Goal: Task Accomplishment & Management: Complete application form

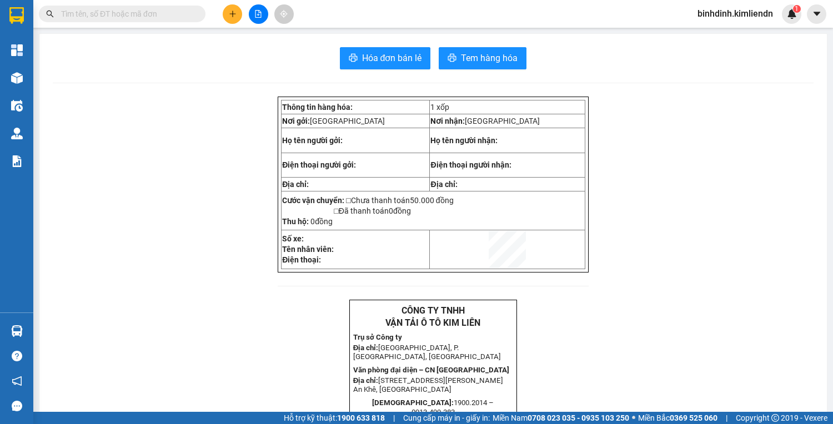
click at [132, 13] on input "text" at bounding box center [126, 14] width 131 height 12
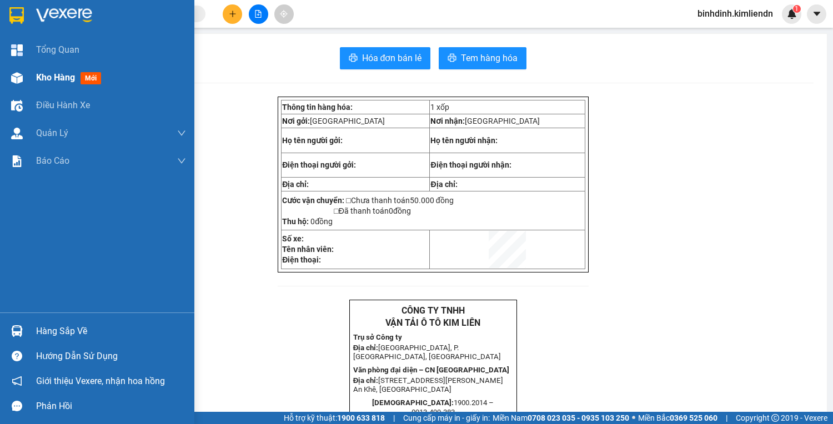
click at [33, 79] on div "Kho hàng mới" at bounding box center [97, 78] width 194 height 28
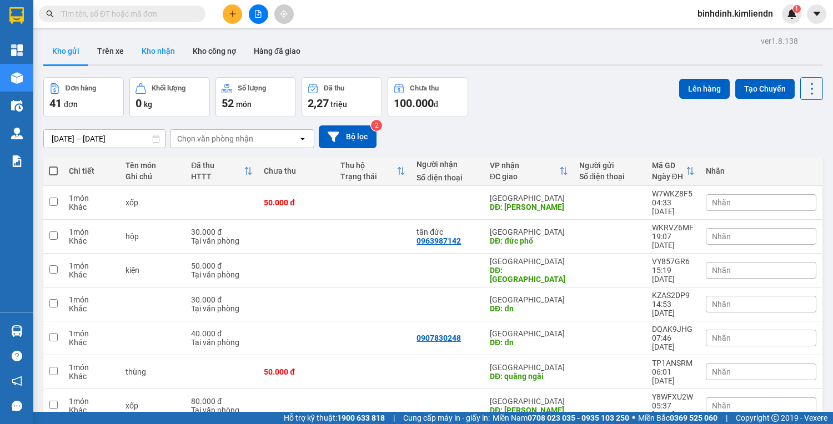
click at [163, 51] on button "Kho nhận" at bounding box center [158, 51] width 51 height 27
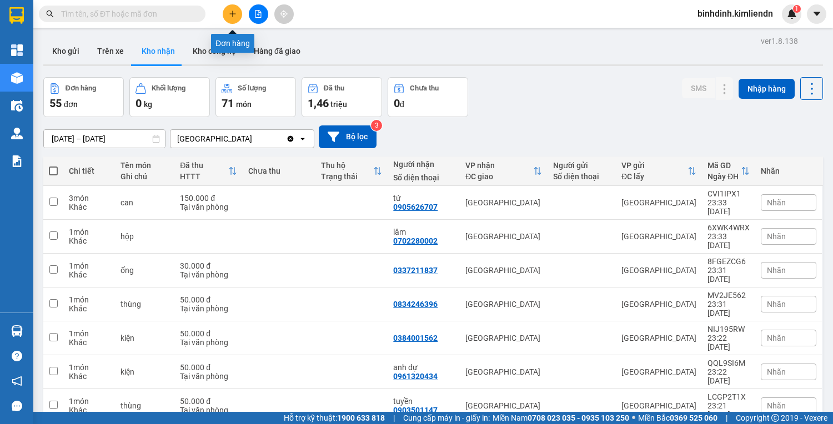
click at [234, 17] on icon "plus" at bounding box center [233, 14] width 8 height 8
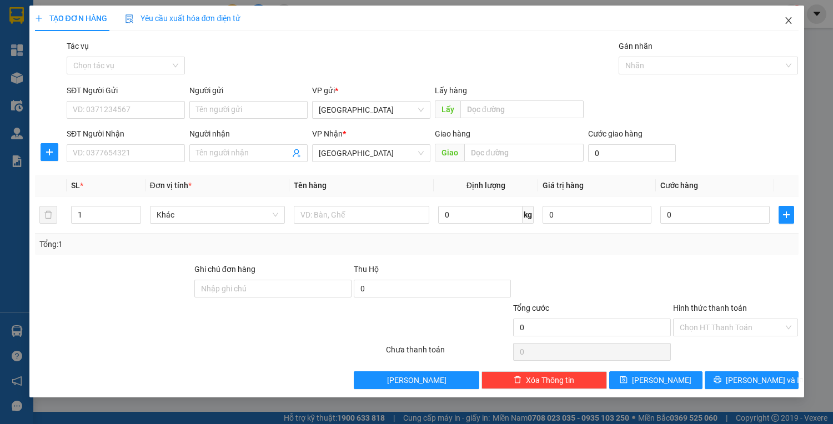
click at [784, 17] on icon "close" at bounding box center [788, 20] width 9 height 9
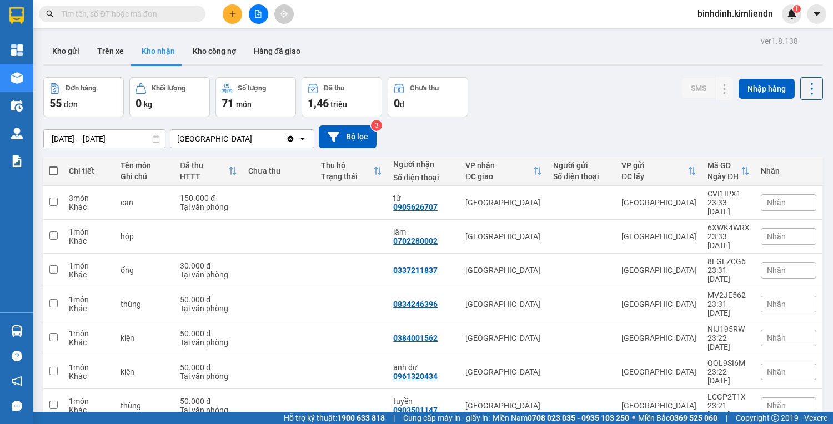
click at [73, 18] on input "text" at bounding box center [126, 14] width 131 height 12
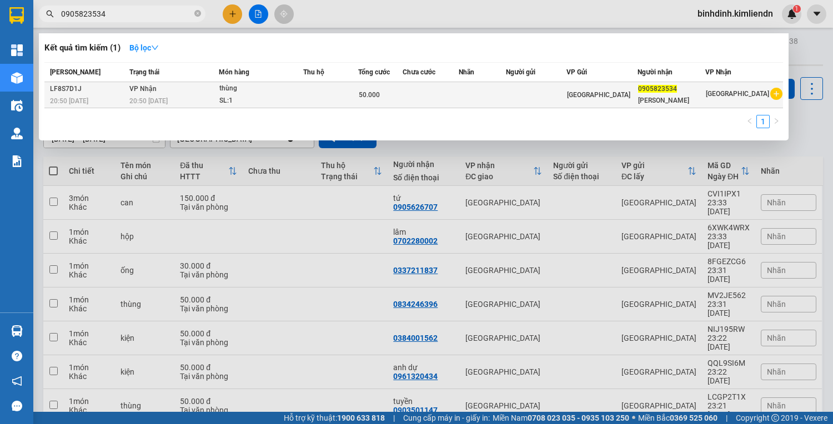
type input "0905823534"
click at [607, 91] on span "[GEOGRAPHIC_DATA]" at bounding box center [598, 95] width 63 height 8
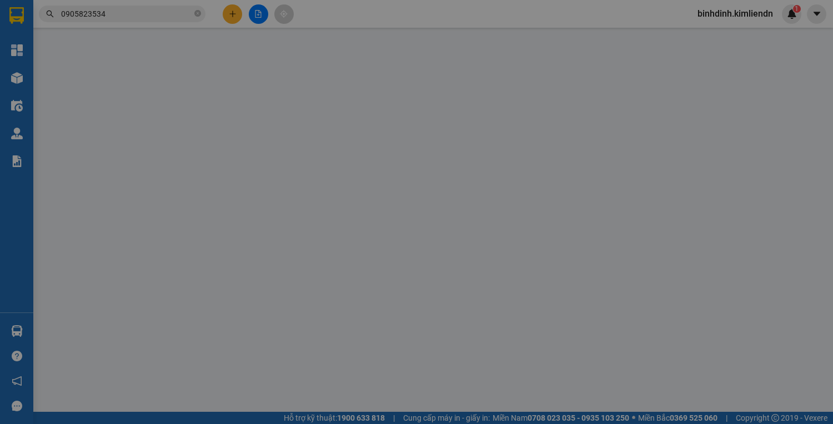
type input "0905823534"
type input "[PERSON_NAME]"
type input "50.000"
type input "0"
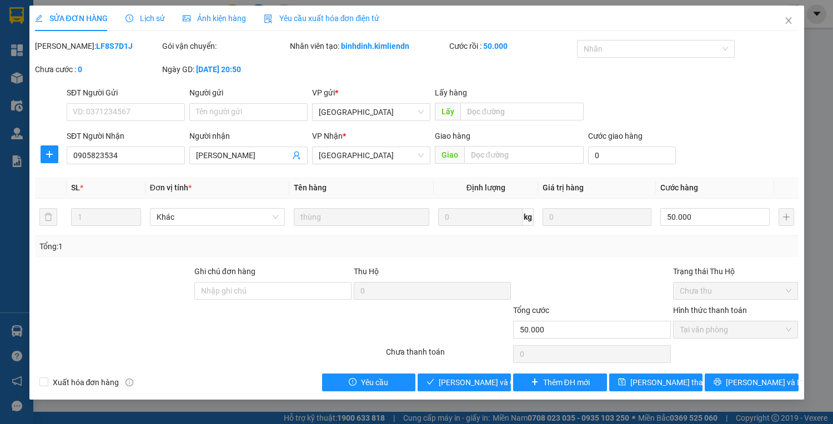
click at [211, 18] on span "Ảnh kiện hàng" at bounding box center [214, 18] width 63 height 9
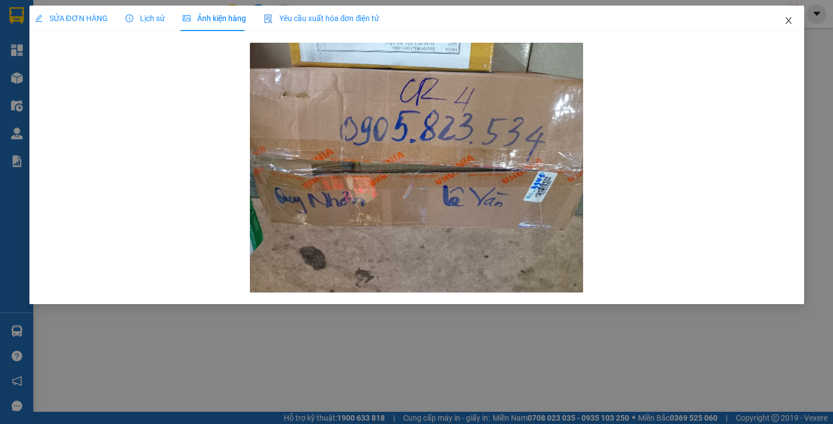
click at [780, 15] on span "Close" at bounding box center [788, 21] width 31 height 31
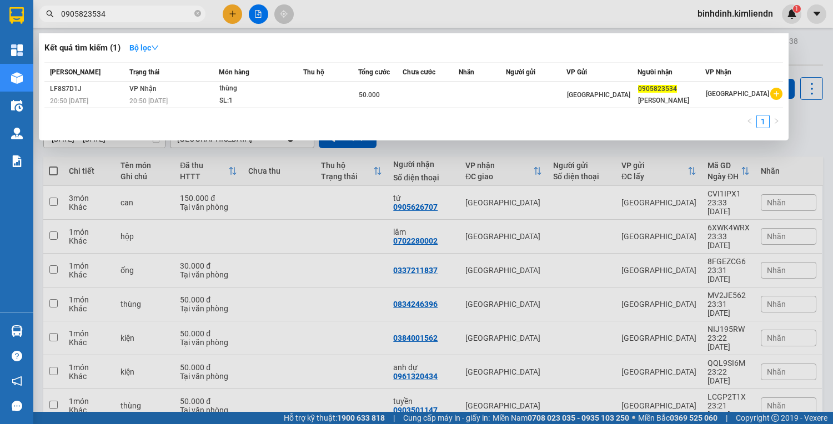
click at [147, 11] on input "0905823534" at bounding box center [126, 14] width 131 height 12
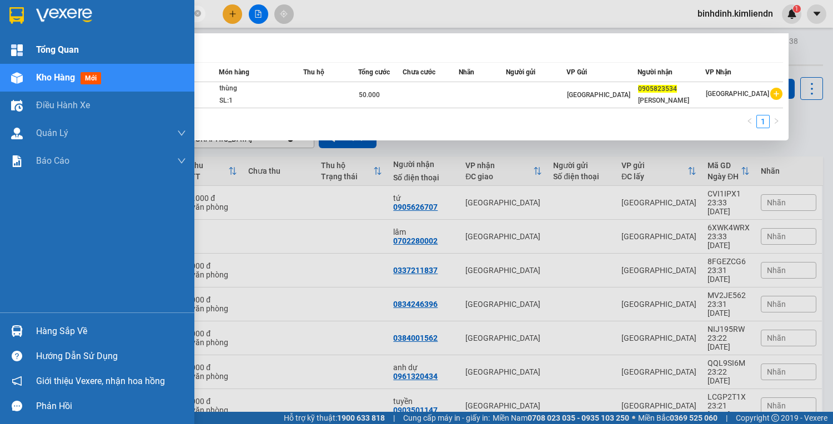
drag, startPoint x: 0, startPoint y: 39, endPoint x: 0, endPoint y: 48, distance: 9.4
click at [0, 48] on section "Kết quả tìm kiếm ( 1 ) Bộ lọc Mã ĐH Trạng thái Món hàng Thu hộ Tổng cước Chưa c…" at bounding box center [416, 212] width 833 height 424
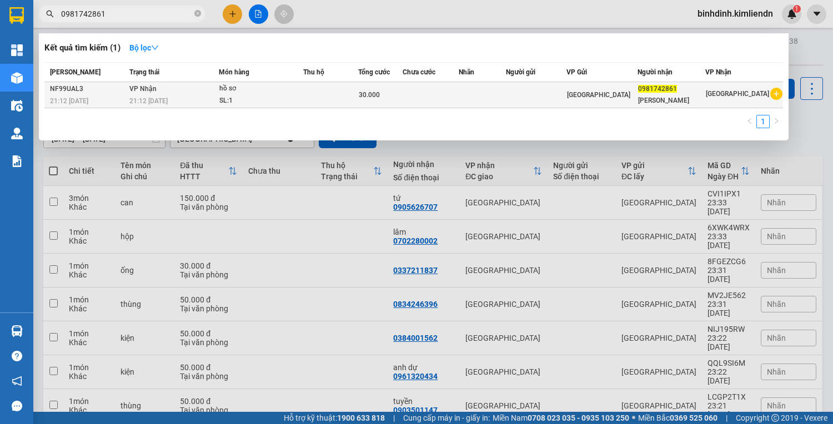
type input "0981742861"
click at [257, 101] on div "SL: 1" at bounding box center [260, 101] width 83 height 12
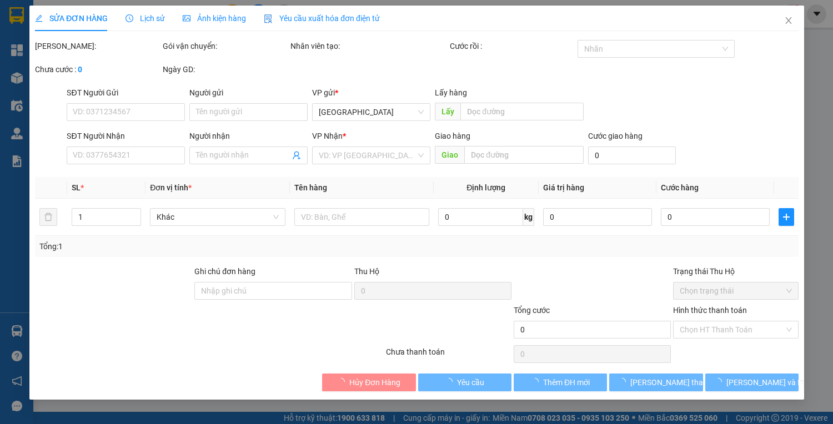
type input "0981742861"
type input "[PERSON_NAME]"
type input "30.000"
type input "0"
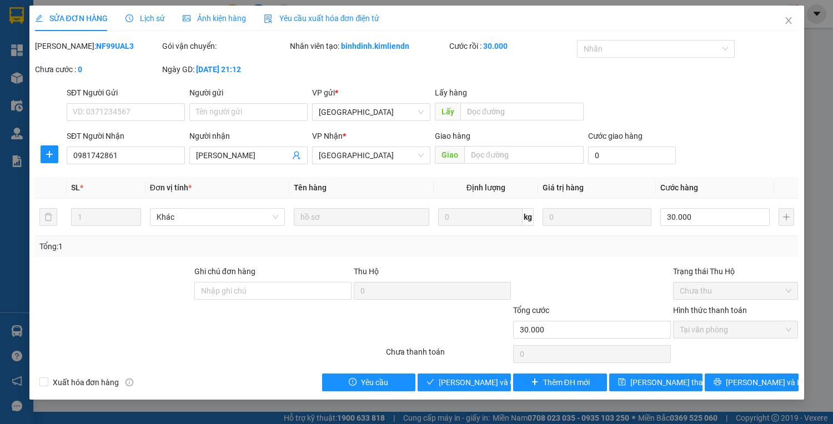
click at [197, 20] on span "Ảnh kiện hàng" at bounding box center [214, 18] width 63 height 9
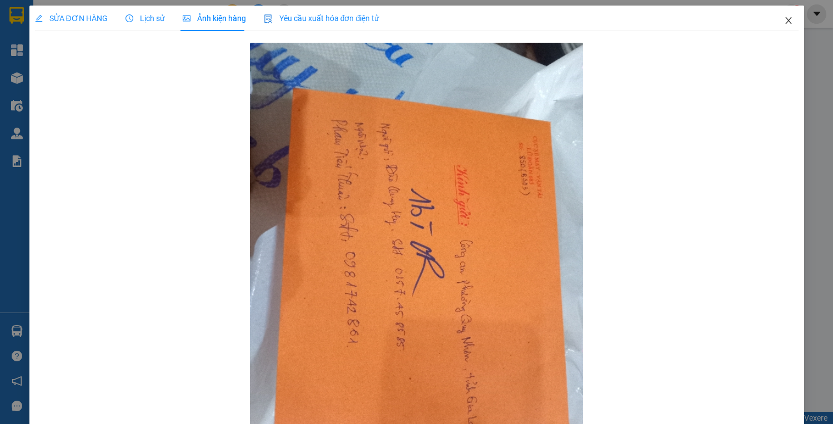
click at [784, 18] on icon "close" at bounding box center [788, 20] width 9 height 9
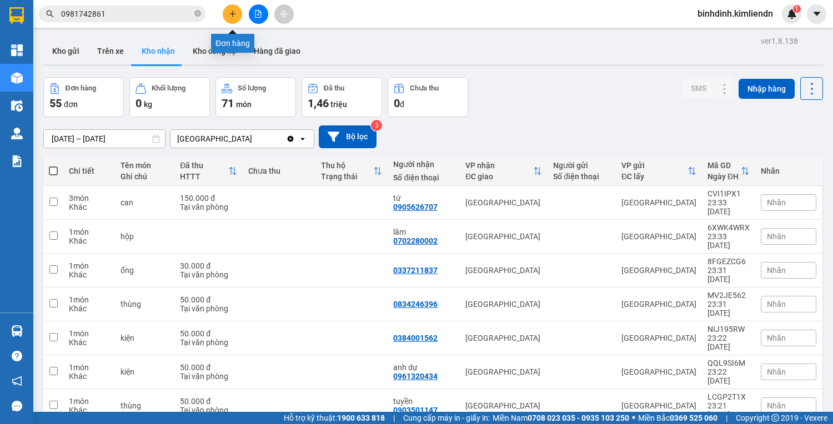
click at [237, 10] on button at bounding box center [232, 13] width 19 height 19
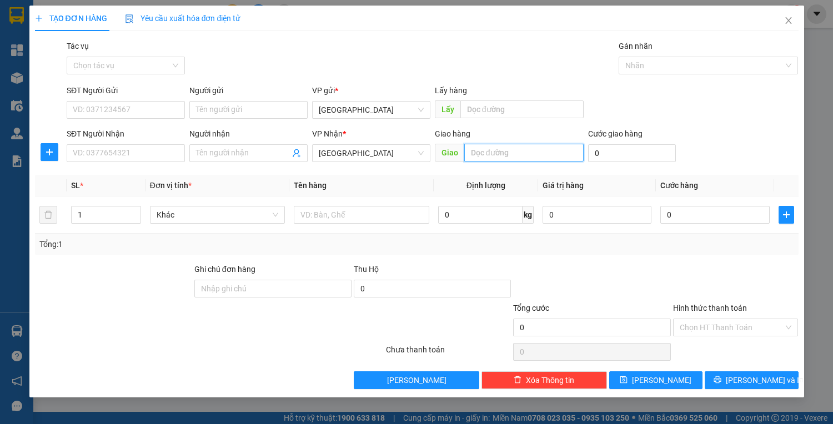
click at [487, 154] on input "text" at bounding box center [523, 153] width 119 height 18
type input "d"
type input "đ"
click at [782, 18] on span "Close" at bounding box center [788, 21] width 31 height 31
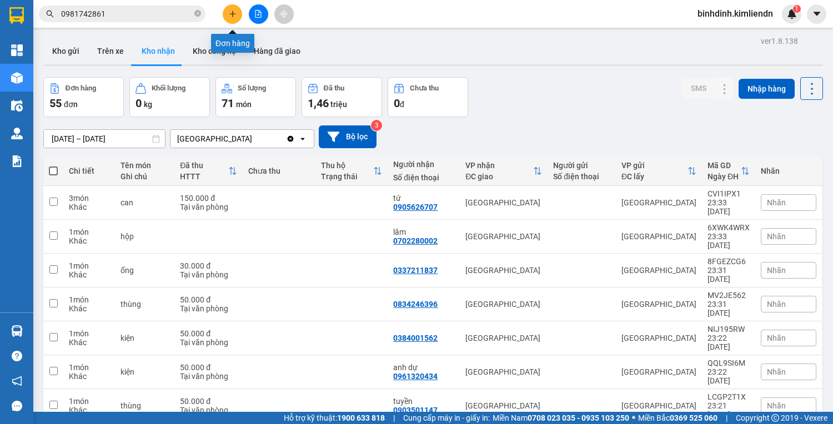
click at [237, 16] on button at bounding box center [232, 13] width 19 height 19
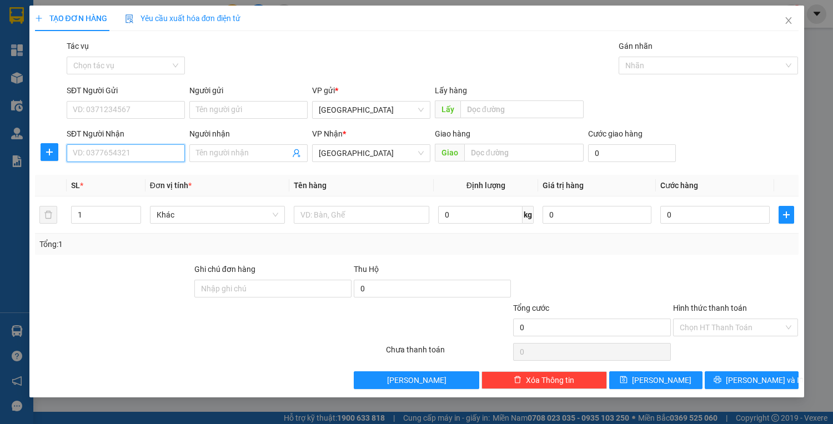
click at [87, 156] on input "SĐT Người Nhận" at bounding box center [126, 153] width 118 height 18
type input "0941480333"
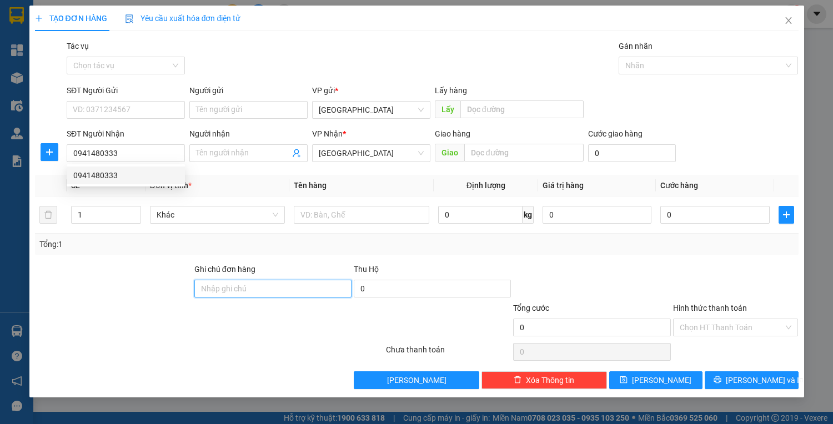
click at [204, 289] on input "Ghi chú đơn hàng" at bounding box center [272, 289] width 157 height 18
type input "77b01222 vinh 0909098232"
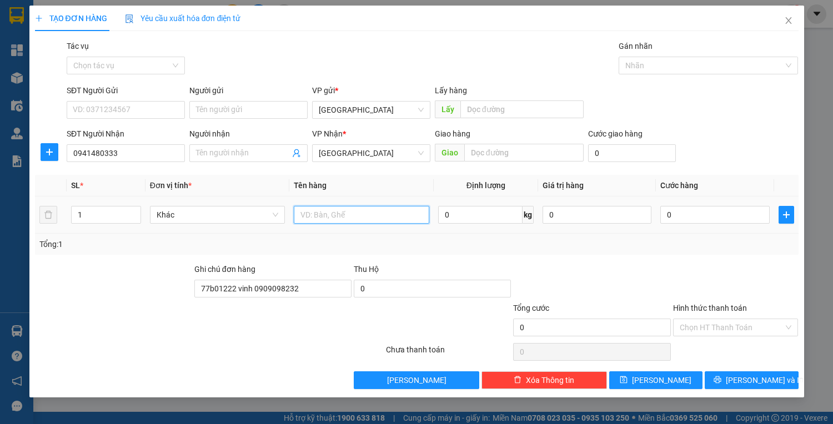
click at [313, 222] on input "text" at bounding box center [361, 215] width 135 height 18
type input "lồng chim"
click at [462, 153] on span "Giao" at bounding box center [449, 153] width 29 height 18
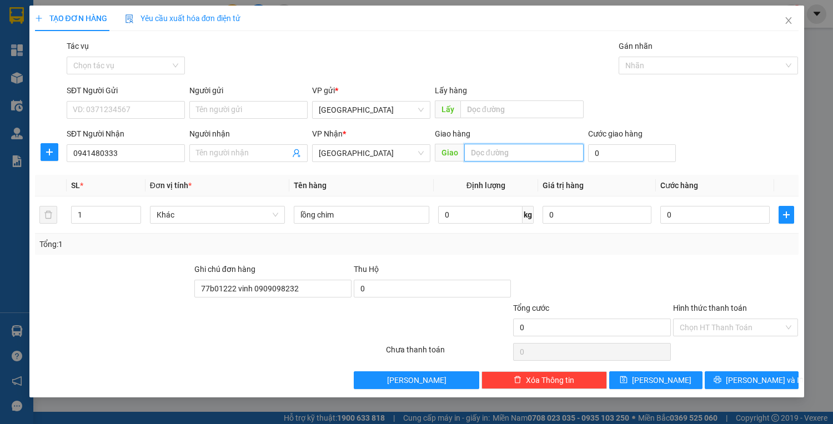
click at [464, 152] on input "text" at bounding box center [523, 153] width 119 height 18
click at [463, 151] on span "Giao" at bounding box center [449, 153] width 29 height 18
click at [463, 149] on span "Giao" at bounding box center [449, 153] width 29 height 18
drag, startPoint x: 439, startPoint y: 159, endPoint x: 442, endPoint y: 169, distance: 10.5
click at [440, 169] on div "Transit Pickup Surcharge Ids Transit Deliver Surcharge Ids Transit Deliver Surc…" at bounding box center [417, 214] width 764 height 349
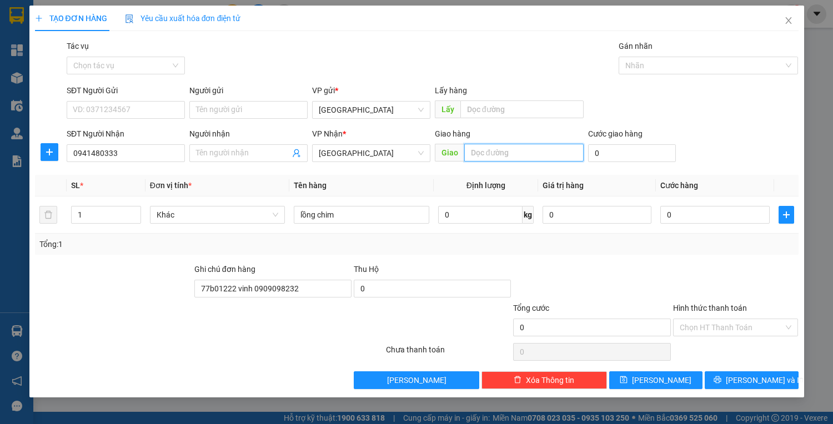
click at [464, 153] on input "text" at bounding box center [523, 153] width 119 height 18
click at [442, 153] on span "Giao" at bounding box center [449, 153] width 29 height 18
click at [464, 147] on input "text" at bounding box center [523, 153] width 119 height 18
type input "cây cốc"
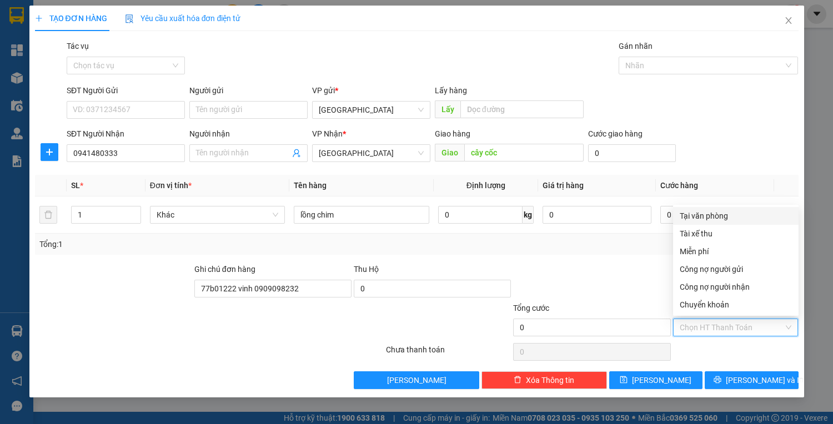
click at [694, 323] on input "Hình thức thanh toán" at bounding box center [732, 327] width 104 height 17
click at [699, 328] on input "Hình thức thanh toán" at bounding box center [732, 327] width 104 height 17
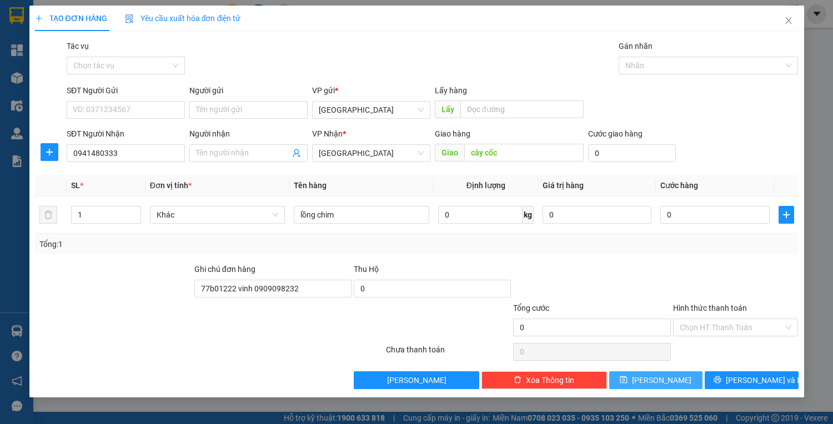
click at [628, 378] on icon "save" at bounding box center [624, 380] width 8 height 8
click at [722, 379] on icon "printer" at bounding box center [718, 380] width 8 height 8
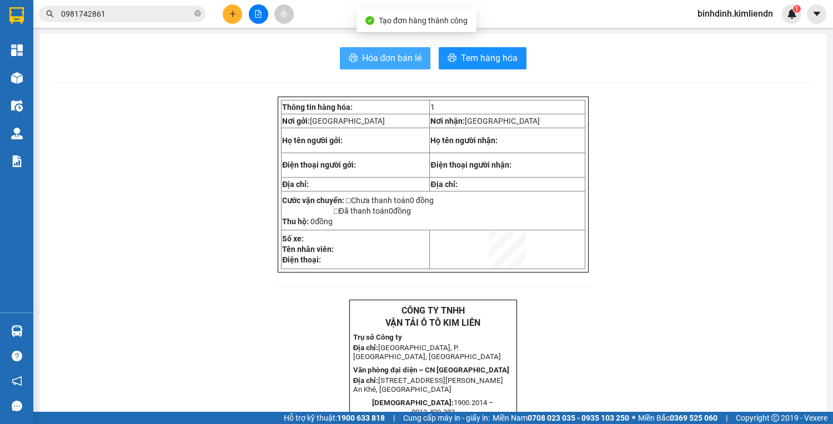
click at [349, 60] on icon "printer" at bounding box center [353, 57] width 9 height 9
